Goal: Task Accomplishment & Management: Complete application form

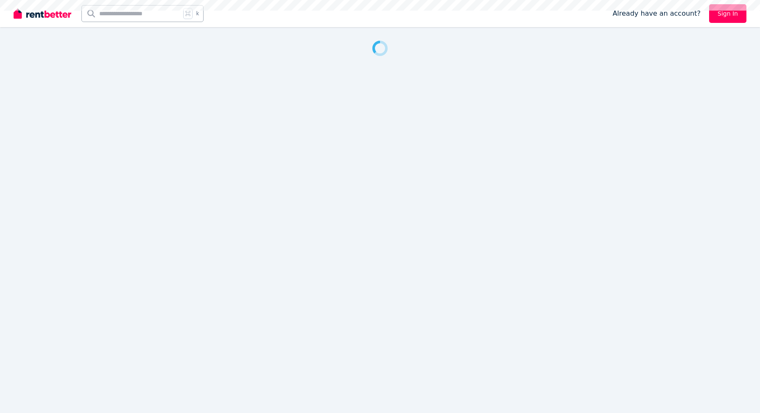
select select "***"
select select "**********"
